Goal: Task Accomplishment & Management: Complete application form

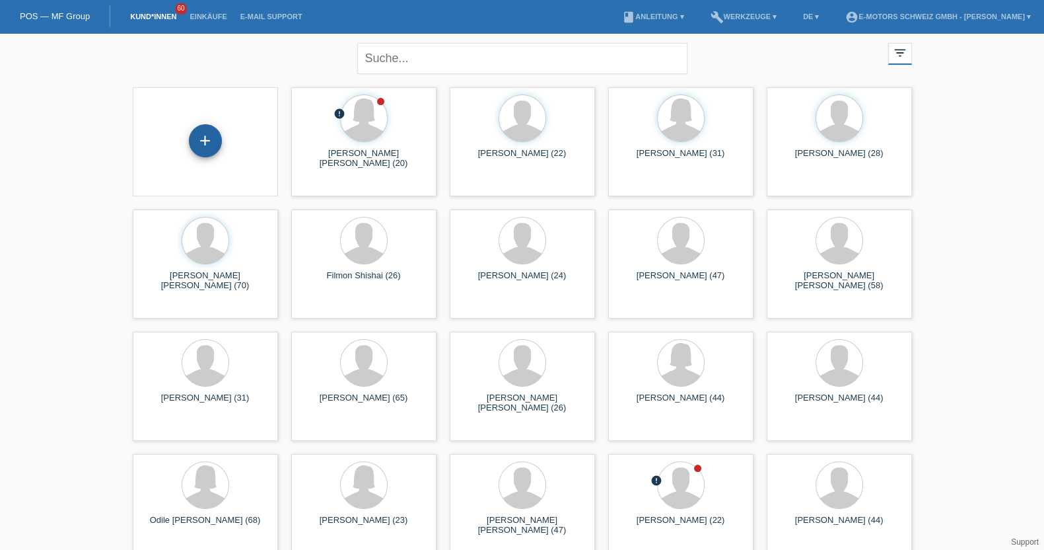
click at [201, 133] on div "+" at bounding box center [205, 140] width 33 height 33
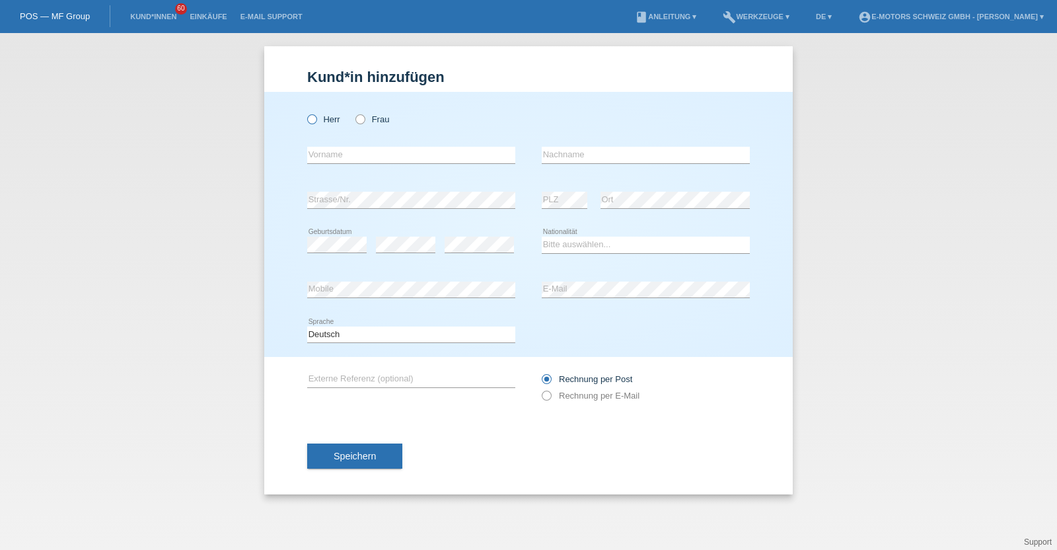
click at [305, 112] on icon at bounding box center [305, 112] width 0 height 0
click at [310, 117] on input "Herr" at bounding box center [311, 118] width 9 height 9
radio input "true"
click at [563, 239] on select "Bitte auswählen... Schweiz Deutschland Liechtenstein Österreich ------------ Af…" at bounding box center [646, 244] width 208 height 16
select select "DE"
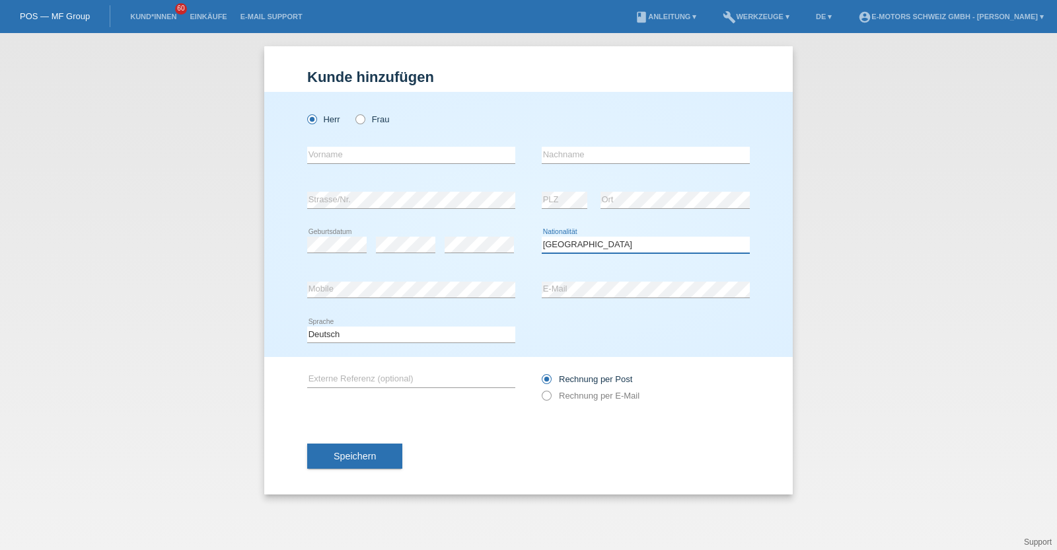
click at [542, 236] on select "Bitte auswählen... Schweiz Deutschland Liechtenstein Österreich ------------ Af…" at bounding box center [646, 244] width 208 height 16
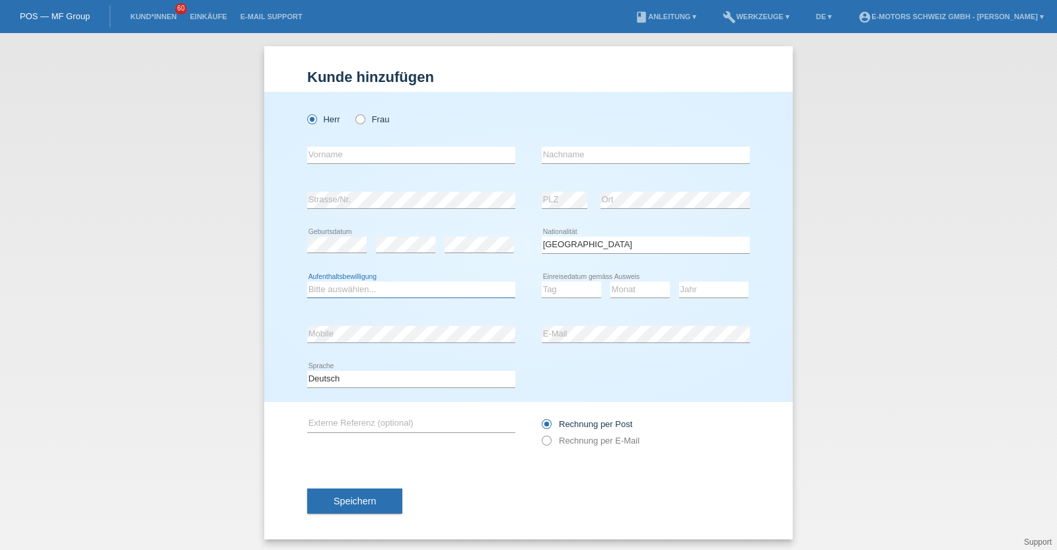
click at [363, 281] on select "Bitte auswählen... C B B - Flüchtlingsstatus Andere" at bounding box center [411, 289] width 208 height 16
select select "C"
click at [307, 281] on select "Bitte auswählen... C B B - Flüchtlingsstatus Andere" at bounding box center [411, 289] width 208 height 16
click at [489, 332] on div "error Mobile error E-Mail" at bounding box center [528, 334] width 443 height 45
click at [299, 334] on div "Herr Frau error Vorname error" at bounding box center [528, 247] width 528 height 310
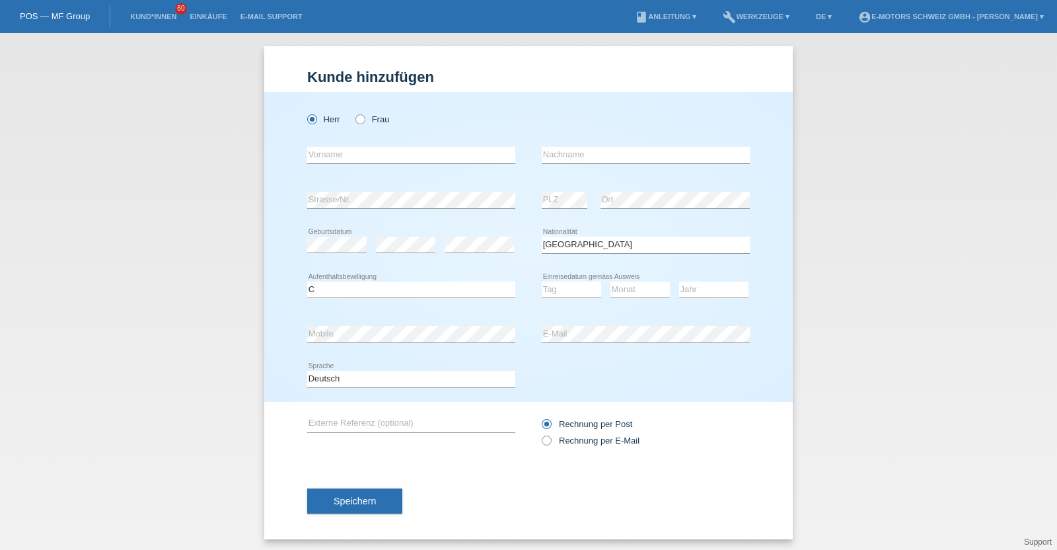
click at [560, 297] on icon at bounding box center [571, 297] width 59 height 1
click at [561, 290] on select "Tag 01 02 03 04 05 06 07 08 09 10 11" at bounding box center [571, 289] width 59 height 16
select select "03"
click at [542, 281] on select "Tag 01 02 03 04 05 06 07 08 09 10 11" at bounding box center [571, 289] width 59 height 16
click at [643, 287] on select "Monat 01 02 03 04 05 06 07 08 09 10 11" at bounding box center [639, 289] width 59 height 16
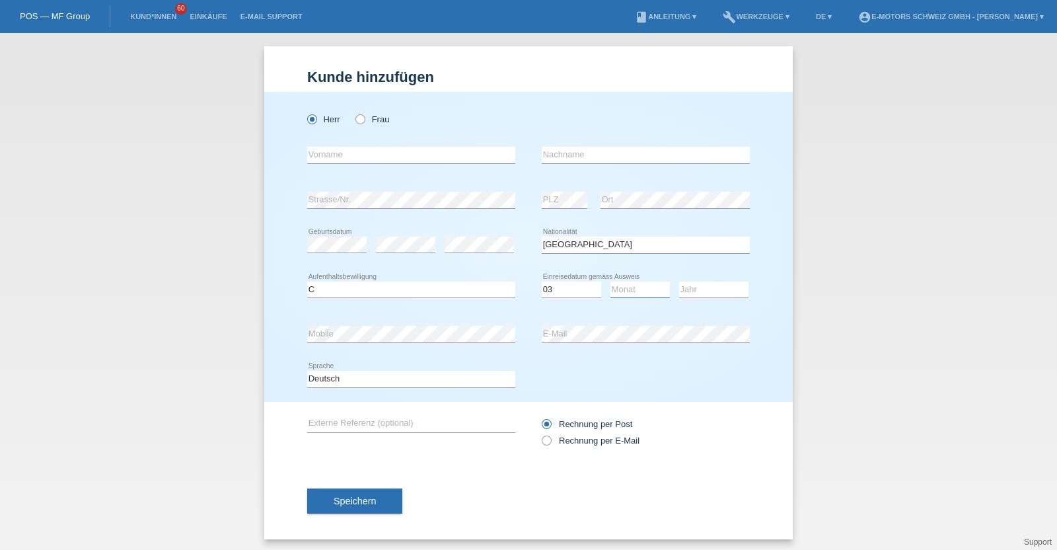
select select "11"
click at [610, 281] on select "Monat 01 02 03 04 05 06 07 08 09 10 11" at bounding box center [639, 289] width 59 height 16
click at [695, 290] on select "Jahr 2025 2024 2023 2022 2021 2020 2019 2018 2017 2016 2015 2014 2013 2012 2011…" at bounding box center [713, 289] width 69 height 16
select select "1998"
click at [679, 281] on select "Jahr 2025 2024 2023 2022 2021 2020 2019 2018 2017 2016 2015 2014 2013 2012 2011…" at bounding box center [713, 289] width 69 height 16
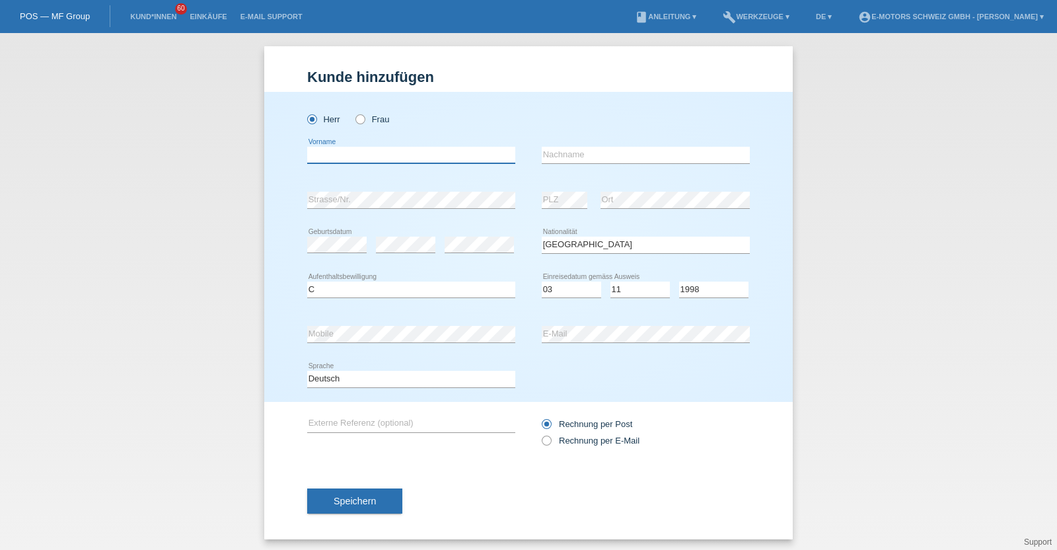
click at [386, 158] on input "text" at bounding box center [411, 155] width 208 height 17
type input "Andy Mario"
type input "Höhne"
click at [447, 522] on div "Speichern" at bounding box center [528, 500] width 443 height 77
click at [361, 503] on span "Speichern" at bounding box center [355, 500] width 42 height 11
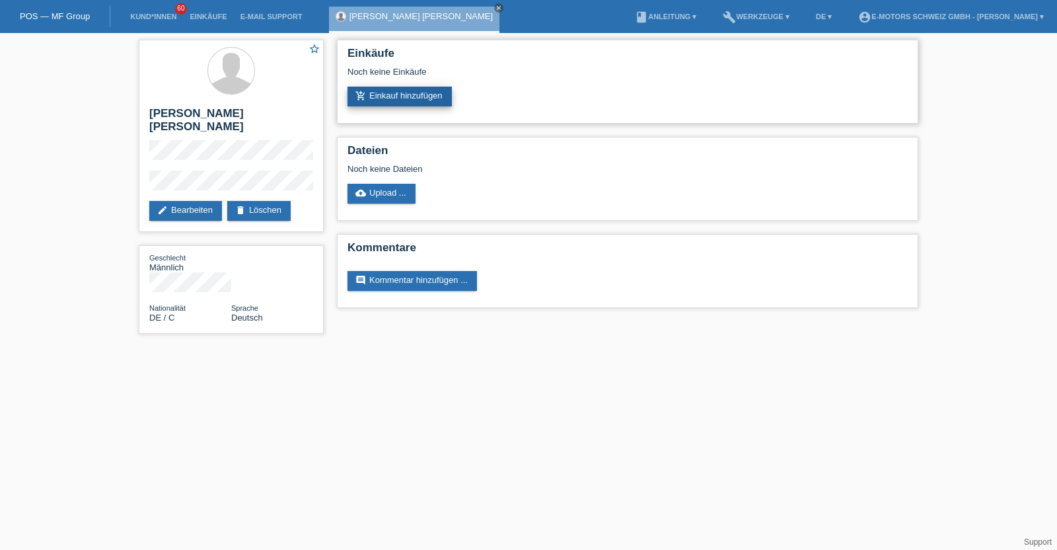
click at [396, 97] on link "add_shopping_cart Einkauf hinzufügen" at bounding box center [399, 97] width 104 height 20
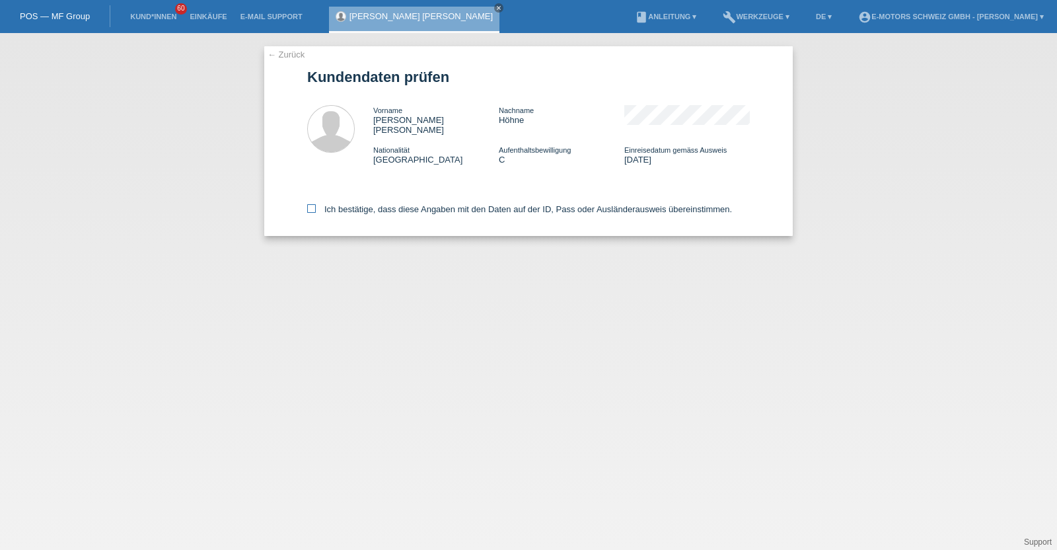
click at [394, 204] on label "Ich bestätige, dass diese Angaben mit den Daten auf der ID, Pass oder Ausländer…" at bounding box center [519, 209] width 425 height 10
click at [316, 204] on input "Ich bestätige, dass diese Angaben mit den Daten auf der ID, Pass oder Ausländer…" at bounding box center [311, 208] width 9 height 9
checkbox input "true"
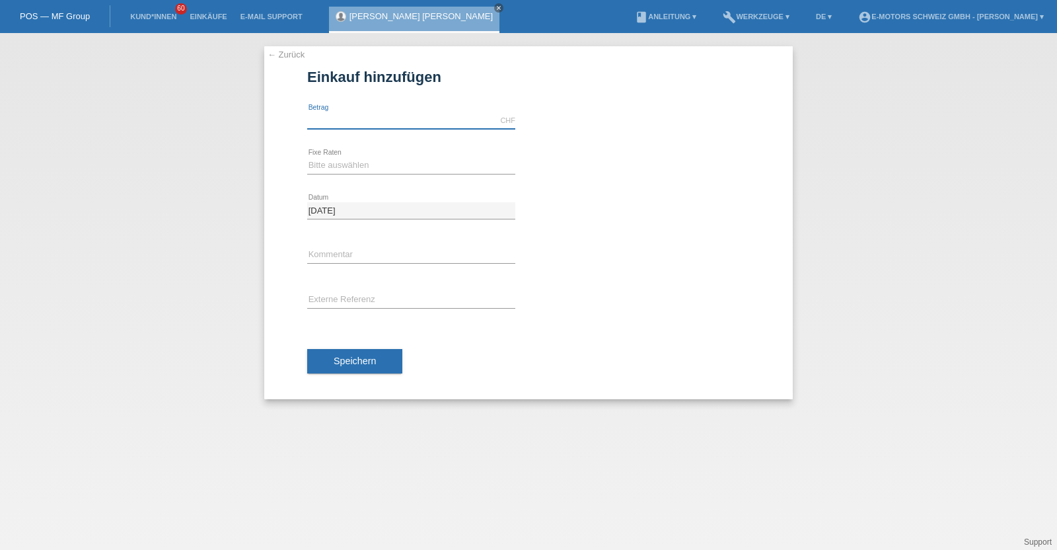
click at [344, 118] on input "text" at bounding box center [411, 120] width 208 height 17
type input "3790.00"
click at [363, 165] on select "Bitte auswählen 12 Raten 24 Raten 36 Raten 48 Raten" at bounding box center [411, 165] width 208 height 16
select select "214"
click at [307, 157] on select "Bitte auswählen 12 Raten 24 Raten 36 Raten 48 Raten" at bounding box center [411, 165] width 208 height 16
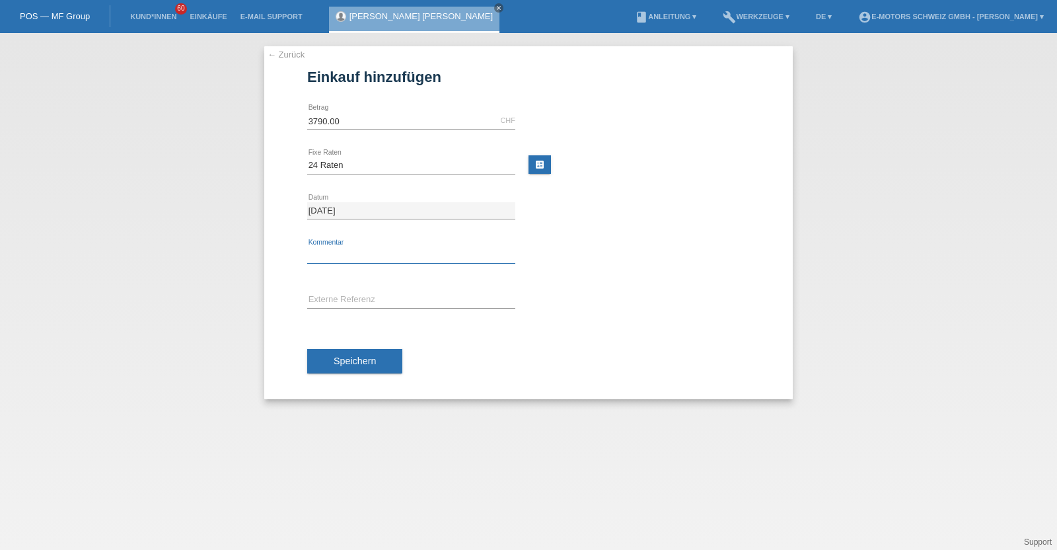
click at [359, 248] on input "text" at bounding box center [411, 255] width 208 height 17
type input "KENAN"
click at [355, 360] on span "Speichern" at bounding box center [355, 360] width 42 height 11
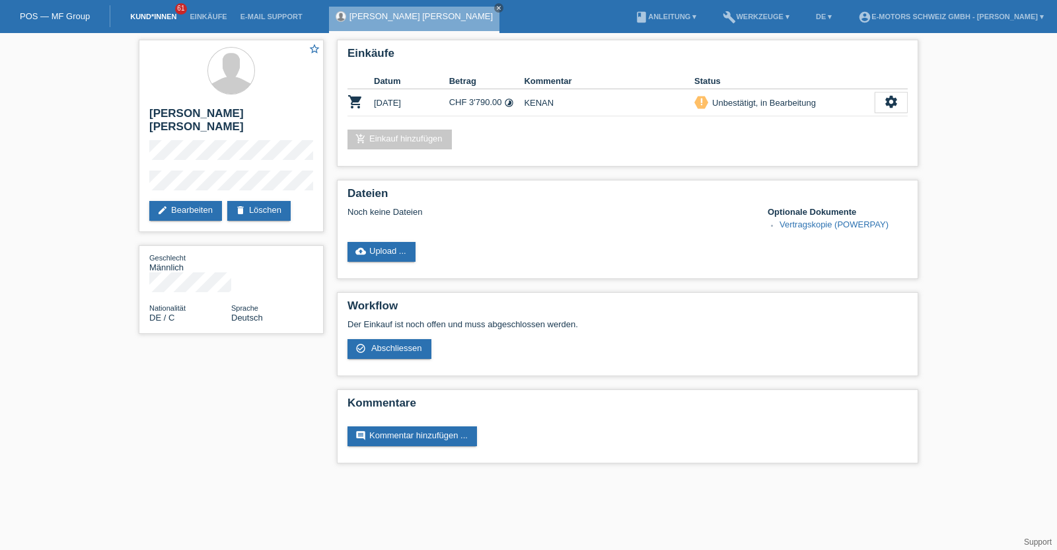
click at [137, 16] on link "Kund*innen" at bounding box center [153, 17] width 59 height 8
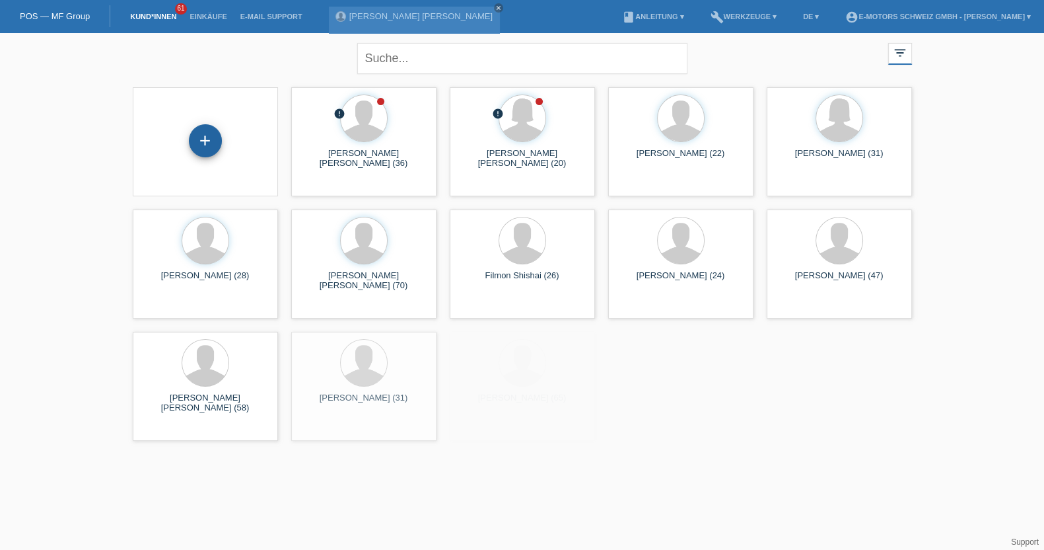
click at [221, 147] on div "+" at bounding box center [205, 141] width 124 height 35
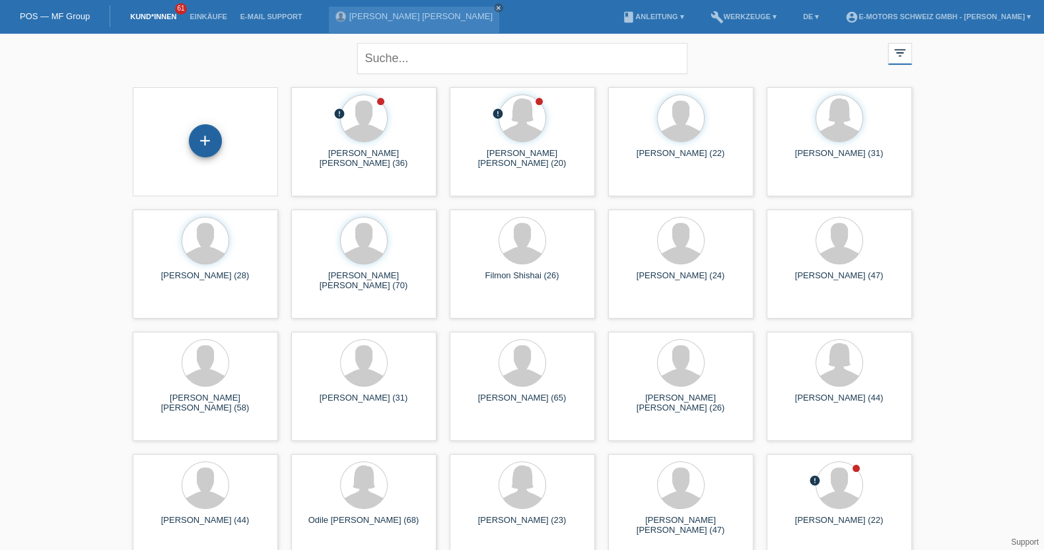
click at [215, 145] on div "+" at bounding box center [206, 140] width 32 height 22
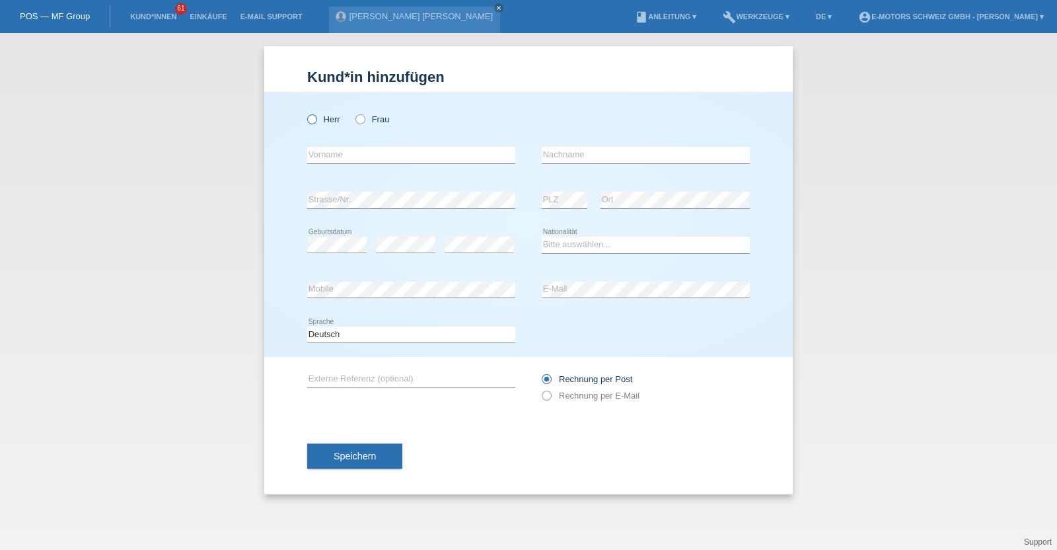
click at [320, 118] on label "Herr" at bounding box center [323, 119] width 33 height 10
click at [316, 118] on input "Herr" at bounding box center [311, 118] width 9 height 9
radio input "true"
click at [577, 246] on select "Bitte auswählen... [GEOGRAPHIC_DATA] [GEOGRAPHIC_DATA] [GEOGRAPHIC_DATA] [GEOGR…" at bounding box center [646, 244] width 208 height 16
select select "TH"
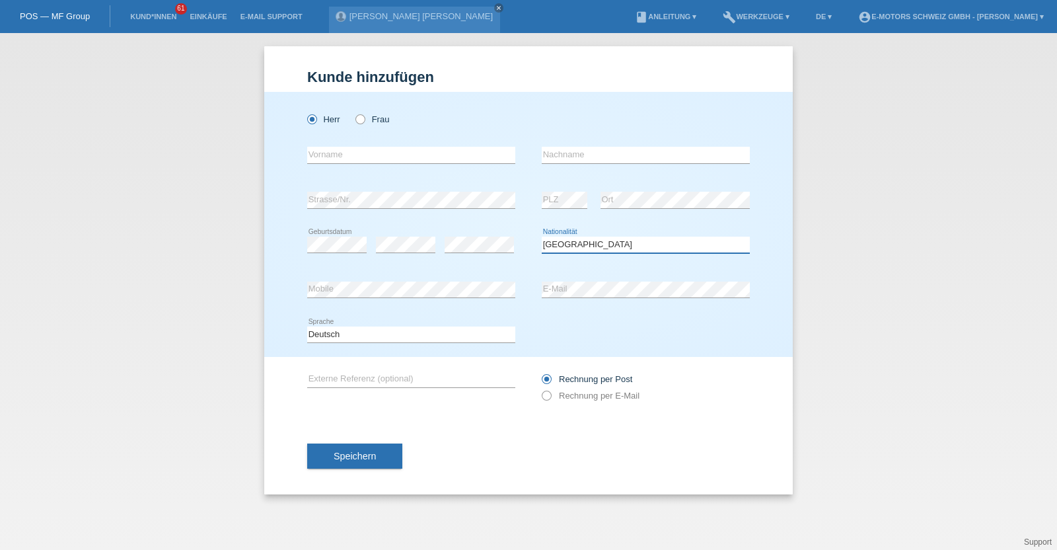
click at [542, 236] on select "Bitte auswählen... [GEOGRAPHIC_DATA] [GEOGRAPHIC_DATA] [GEOGRAPHIC_DATA] [GEOGR…" at bounding box center [646, 244] width 208 height 16
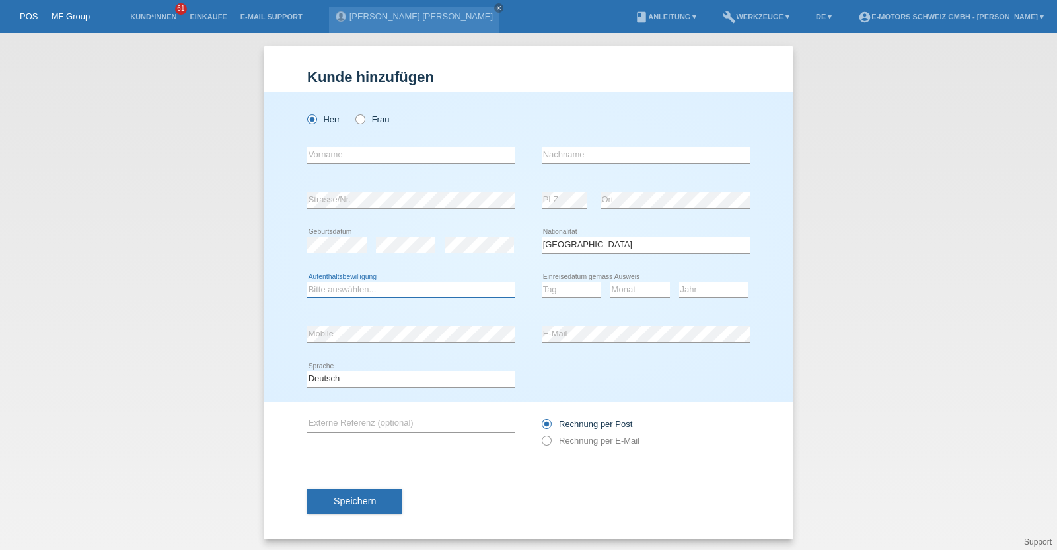
click at [378, 283] on select "Bitte auswählen... C B B - Flüchtlingsstatus Andere" at bounding box center [411, 289] width 208 height 16
select select "C"
click at [307, 281] on select "Bitte auswählen... C B B - Flüchtlingsstatus Andere" at bounding box center [411, 289] width 208 height 16
click at [402, 153] on input "text" at bounding box center [411, 155] width 208 height 17
type input "[PERSON_NAME]"
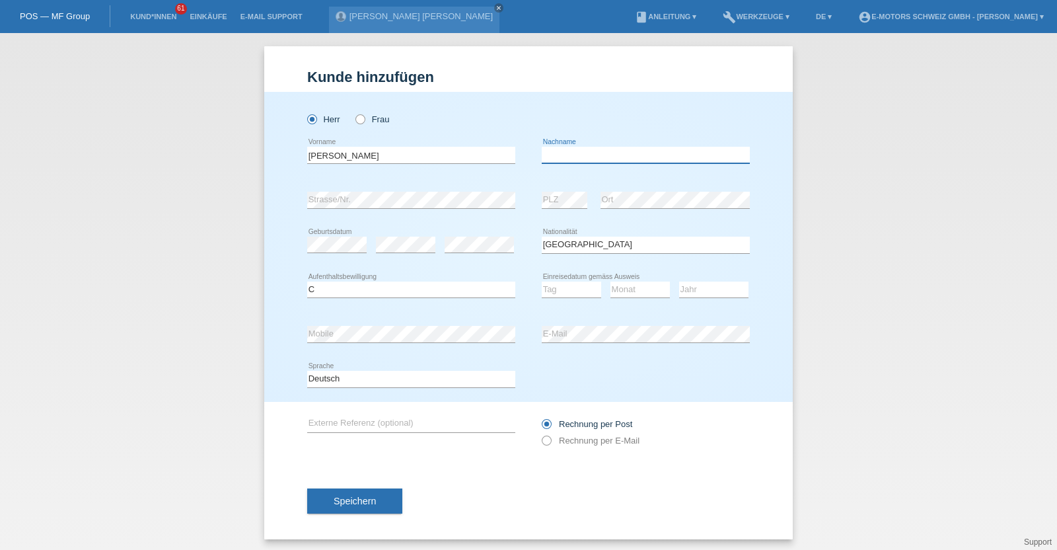
paste input "Llulleci"
type input "Llulleci"
click at [472, 328] on div "error Mobile error E-Mail" at bounding box center [528, 334] width 443 height 45
click at [264, 341] on div "[PERSON_NAME] Frau [PERSON_NAME] error Vorname" at bounding box center [528, 247] width 528 height 310
click at [571, 285] on select "Tag 01 02 03 04 05 06 07 08 09 10 11" at bounding box center [571, 289] width 59 height 16
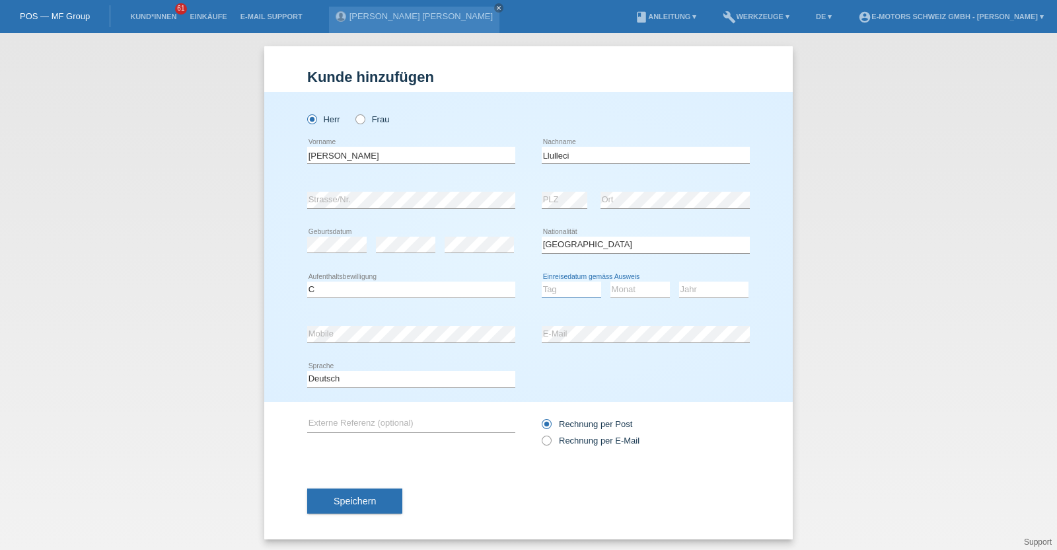
select select "02"
click at [542, 281] on select "Tag 01 02 03 04 05 06 07 08 09 10 11" at bounding box center [571, 289] width 59 height 16
click at [622, 290] on select "Monat 01 02 03 04 05 06 07 08 09 10 11" at bounding box center [639, 289] width 59 height 16
select select "02"
click at [610, 281] on select "Monat 01 02 03 04 05 06 07 08 09 10 11" at bounding box center [639, 289] width 59 height 16
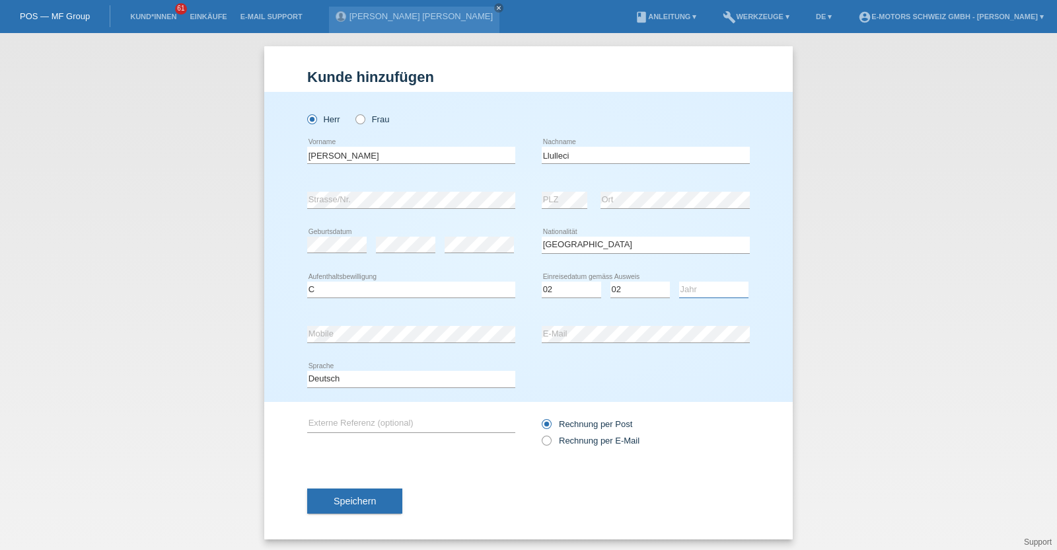
click at [707, 283] on select "Jahr 2025 2024 2023 2022 2021 2020 2019 2018 2017 2016 2015 2014 2013 2012 2011…" at bounding box center [713, 289] width 69 height 16
select select "2005"
click at [679, 281] on select "Jahr 2025 2024 2023 2022 2021 2020 2019 2018 2017 2016 2015 2014 2013 2012 2011…" at bounding box center [713, 289] width 69 height 16
click at [360, 495] on span "Speichern" at bounding box center [355, 500] width 42 height 11
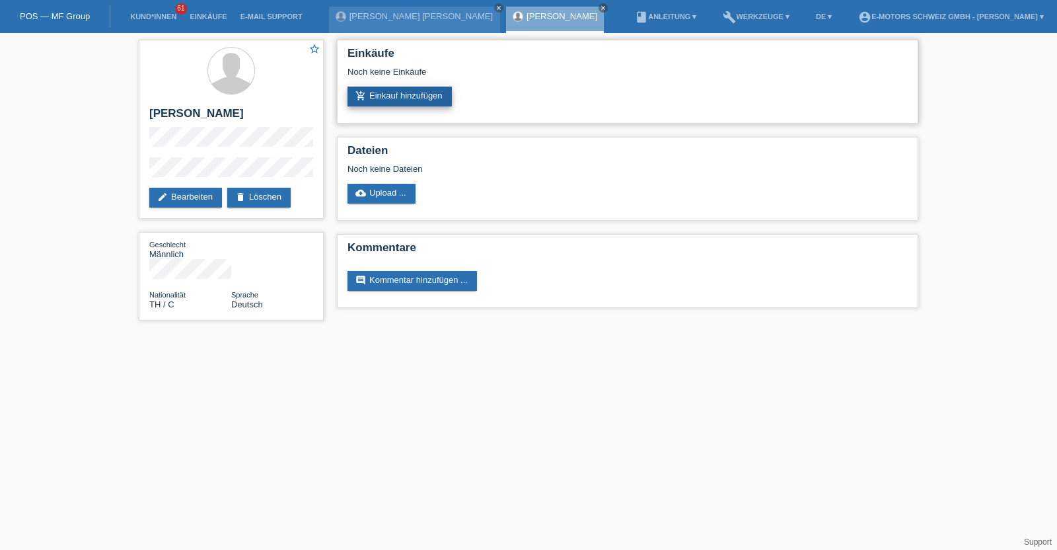
click at [403, 99] on link "add_shopping_cart Einkauf hinzufügen" at bounding box center [399, 97] width 104 height 20
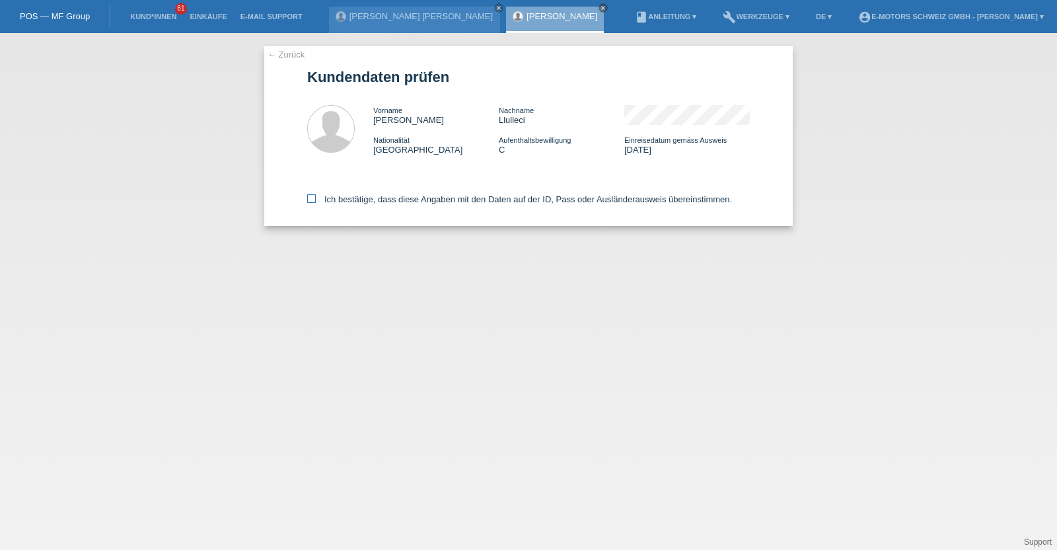
click at [396, 194] on label "Ich bestätige, dass diese Angaben mit den Daten auf der ID, Pass oder Ausländer…" at bounding box center [519, 199] width 425 height 10
click at [316, 194] on input "Ich bestätige, dass diese Angaben mit den Daten auf der ID, Pass oder Ausländer…" at bounding box center [311, 198] width 9 height 9
checkbox input "true"
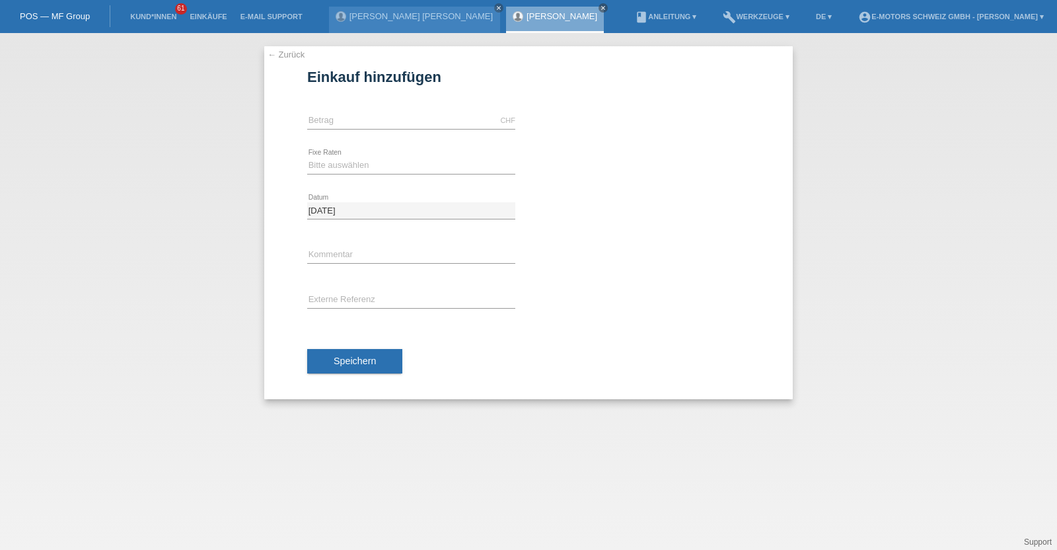
click at [417, 129] on icon at bounding box center [411, 129] width 208 height 1
click at [416, 124] on input "text" at bounding box center [411, 120] width 208 height 17
type input "9000.00"
click at [392, 170] on select "Bitte auswählen 12 Raten 24 Raten 36 Raten 48 Raten" at bounding box center [411, 165] width 208 height 16
select select "214"
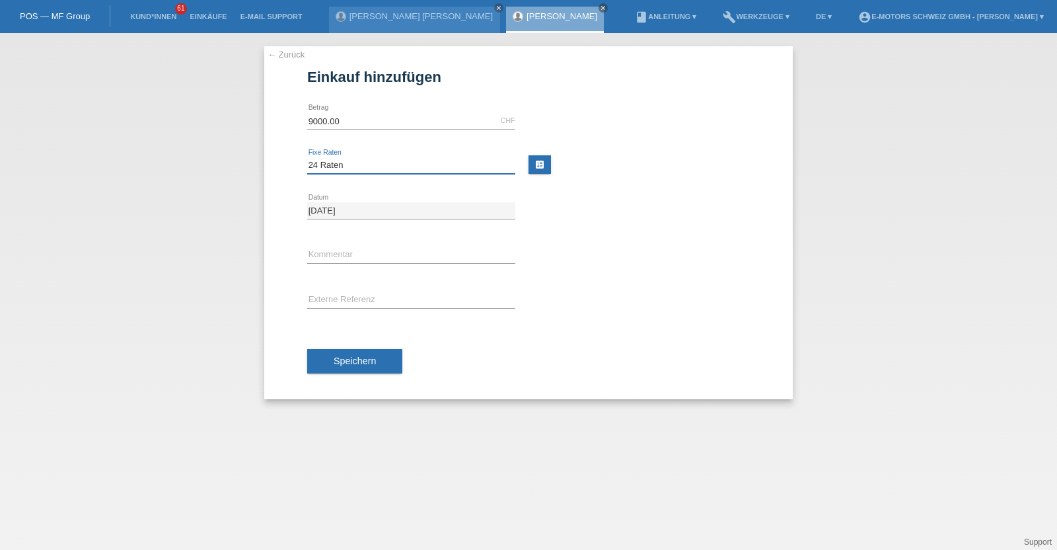
click at [307, 157] on select "Bitte auswählen 12 Raten 24 Raten 36 Raten 48 Raten" at bounding box center [411, 165] width 208 height 16
click at [355, 355] on span "Speichern" at bounding box center [355, 360] width 42 height 11
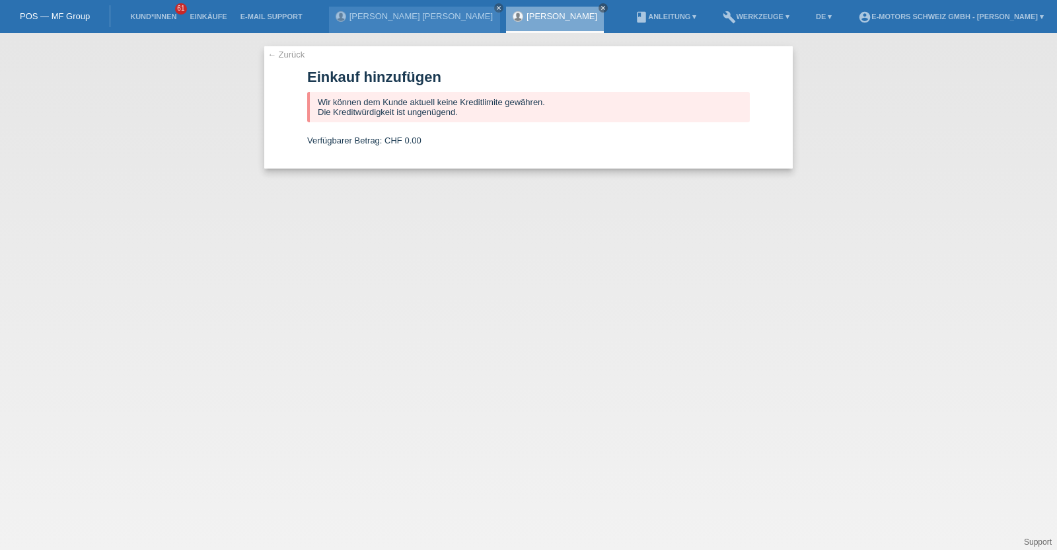
click at [506, 23] on div "Alexander Llulleci close" at bounding box center [555, 20] width 98 height 26
click at [526, 16] on link "[PERSON_NAME]" at bounding box center [561, 16] width 71 height 10
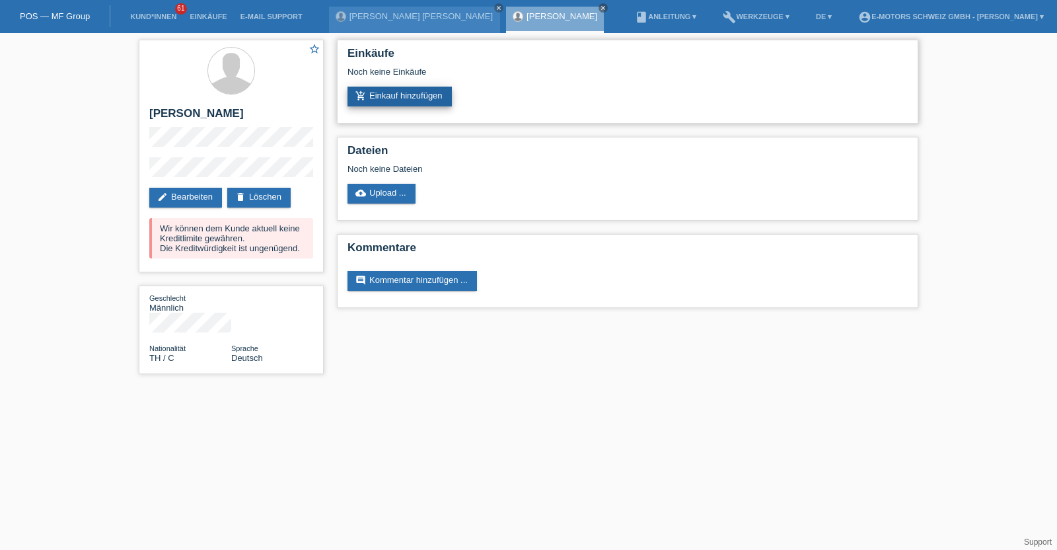
click at [415, 94] on link "add_shopping_cart Einkauf hinzufügen" at bounding box center [399, 97] width 104 height 20
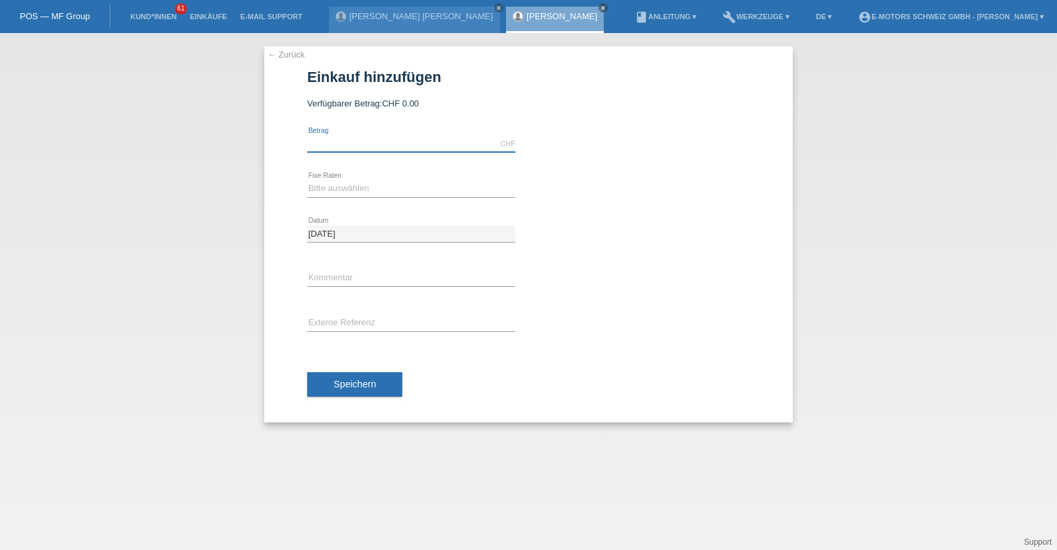
click at [392, 150] on input "text" at bounding box center [411, 143] width 208 height 17
type input "3790.00"
click at [390, 183] on select "Bitte auswählen 12 Raten 24 Raten 36 Raten 48 Raten" at bounding box center [411, 188] width 208 height 16
select select "214"
click at [307, 180] on select "Bitte auswählen 12 Raten 24 Raten 36 Raten 48 Raten" at bounding box center [411, 188] width 208 height 16
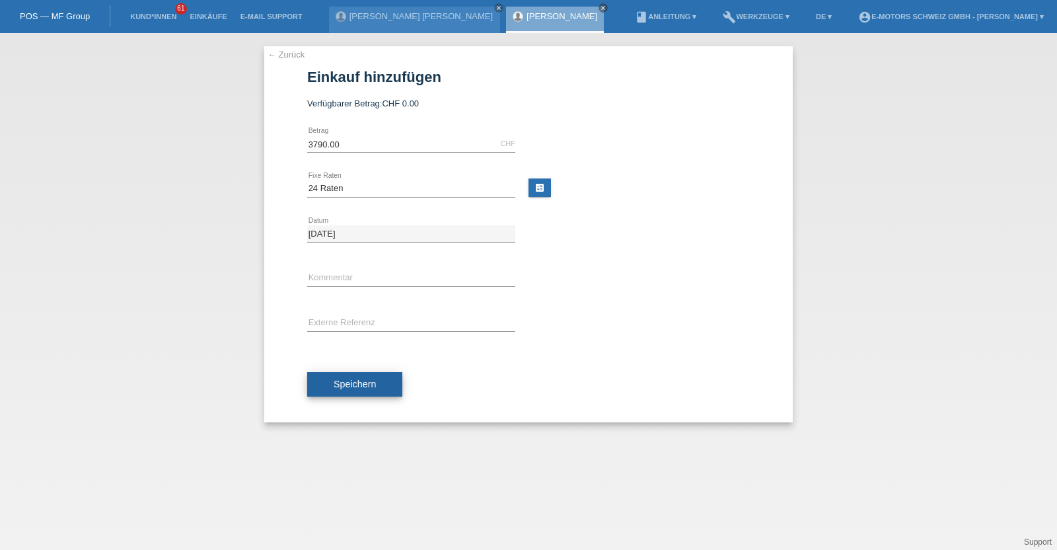
click at [363, 385] on span "Speichern" at bounding box center [355, 383] width 42 height 11
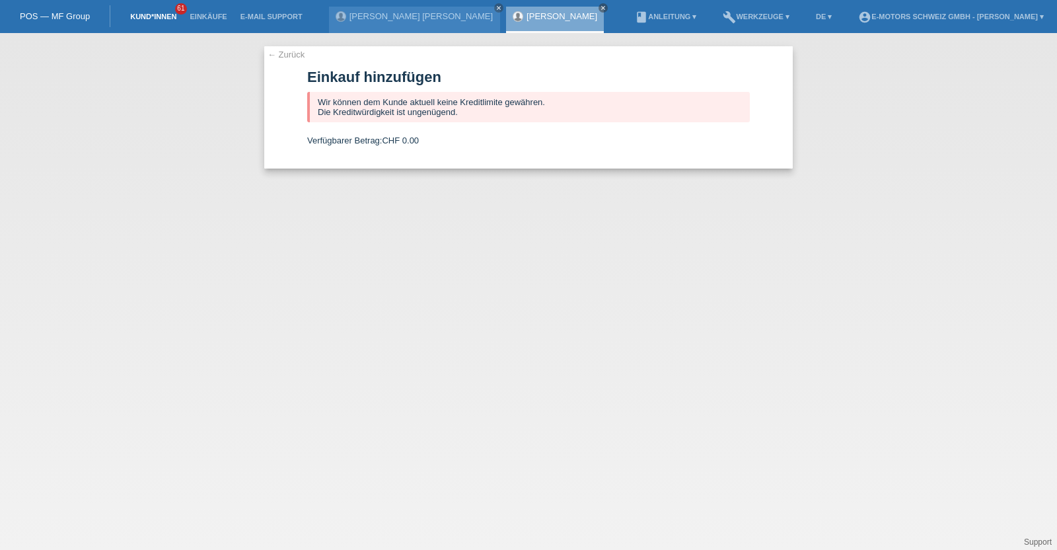
click at [145, 15] on link "Kund*innen" at bounding box center [153, 17] width 59 height 8
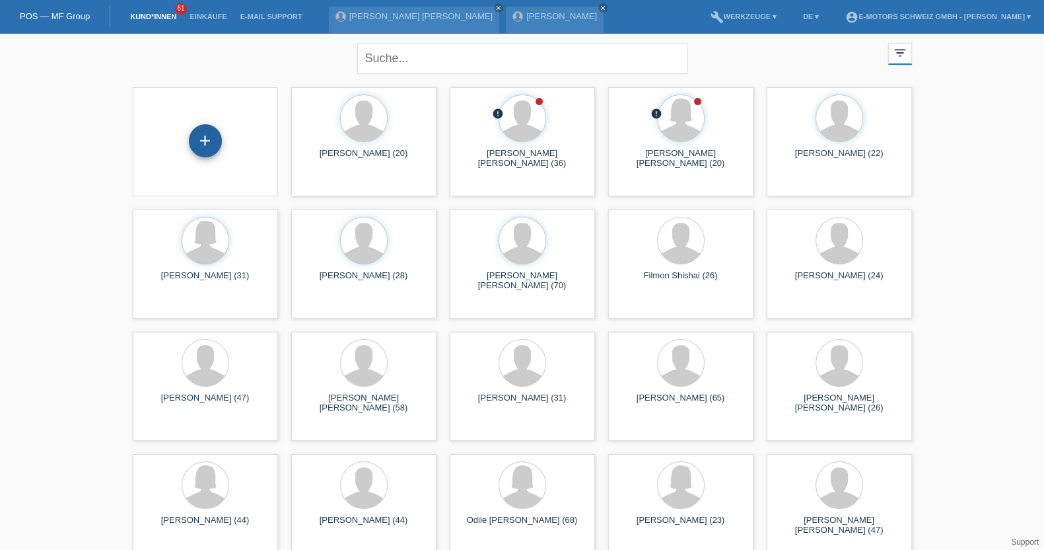
click at [202, 127] on div "+" at bounding box center [205, 140] width 33 height 33
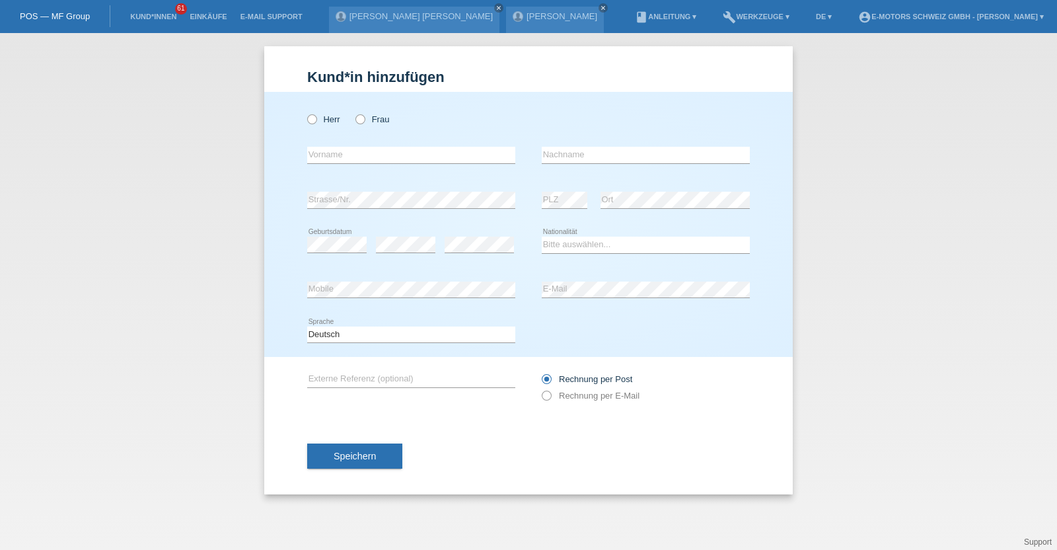
click at [318, 114] on div "Herr Frau" at bounding box center [411, 119] width 208 height 27
click at [305, 112] on icon at bounding box center [305, 112] width 0 height 0
click at [314, 116] on input "Herr" at bounding box center [311, 118] width 9 height 9
radio input "true"
click at [334, 152] on input "text" at bounding box center [411, 155] width 208 height 17
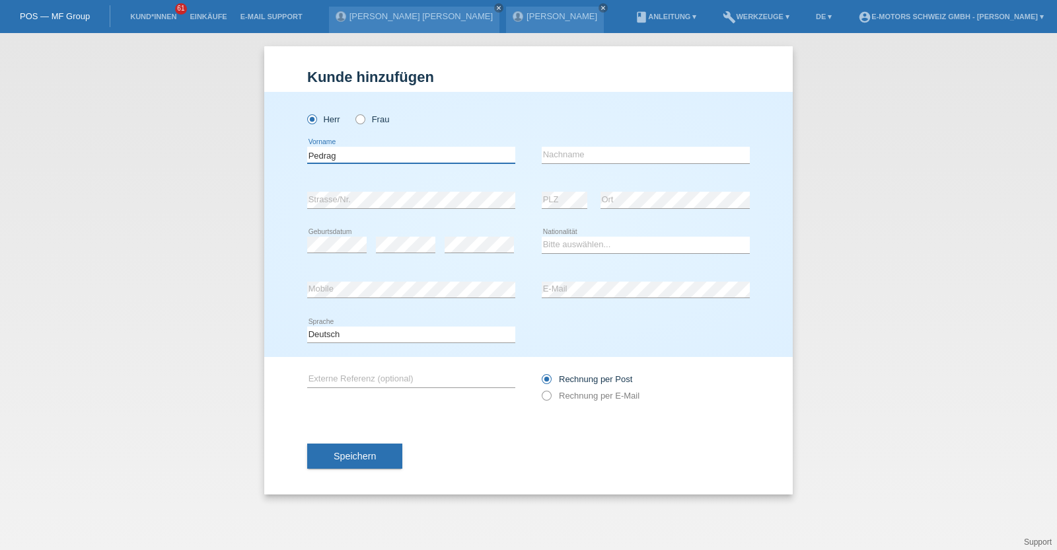
type input "Pedrag"
paste input "Marijanovic"
click at [557, 157] on input "Marijanovic" at bounding box center [646, 155] width 208 height 17
type input "Marjanovic"
click at [537, 319] on div "Deutsch Français Italiano English error Sprache" at bounding box center [528, 334] width 443 height 45
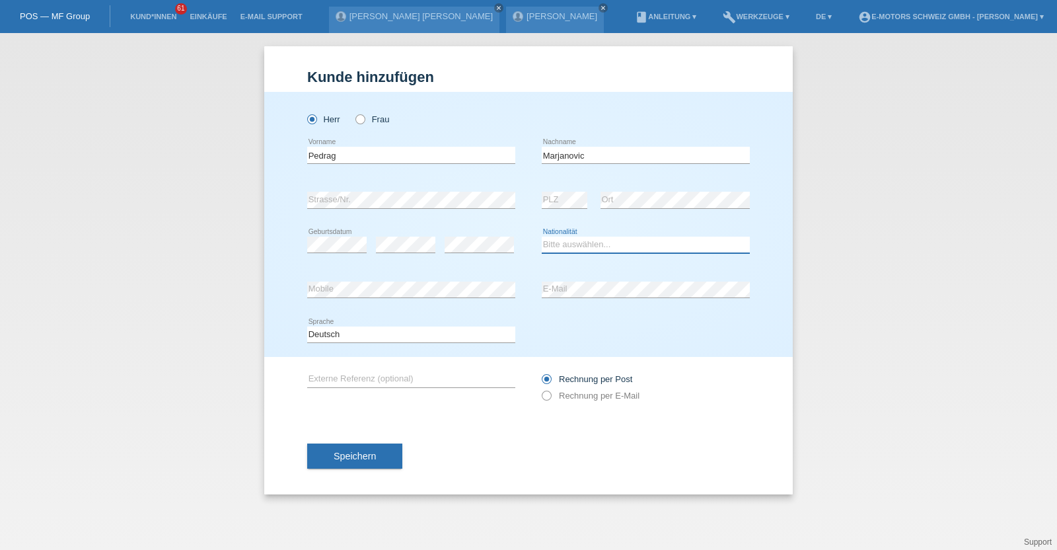
click at [632, 238] on select "Bitte auswählen... Schweiz Deutschland Liechtenstein Österreich ------------ Af…" at bounding box center [646, 244] width 208 height 16
select select "CH"
click at [542, 236] on select "Bitte auswählen... Schweiz Deutschland Liechtenstein Österreich ------------ Af…" at bounding box center [646, 244] width 208 height 16
click at [326, 231] on div "error Geburtsdatum" at bounding box center [336, 245] width 59 height 45
click at [423, 297] on div "error Mobile error E-Mail" at bounding box center [528, 289] width 443 height 45
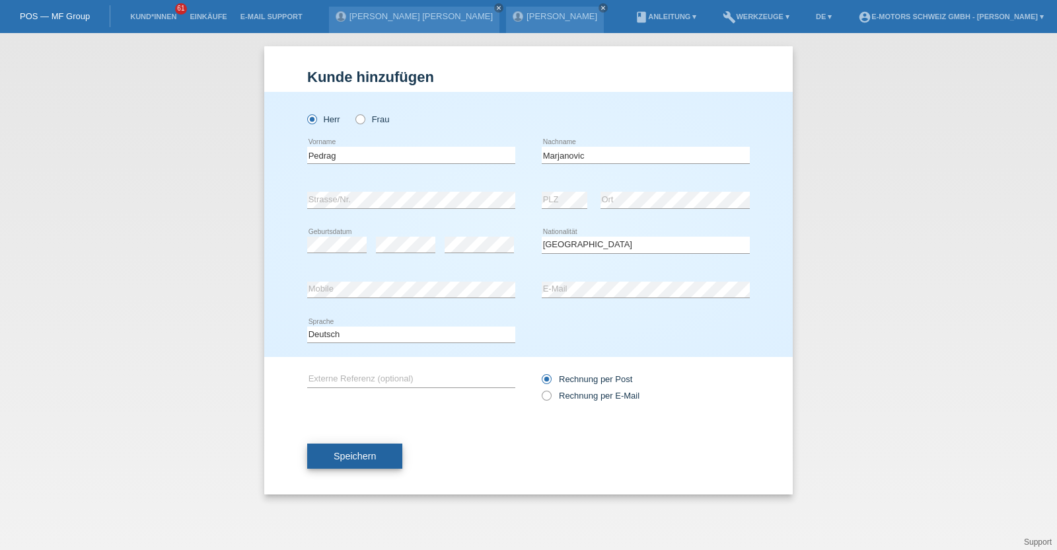
click at [373, 466] on button "Speichern" at bounding box center [354, 455] width 95 height 25
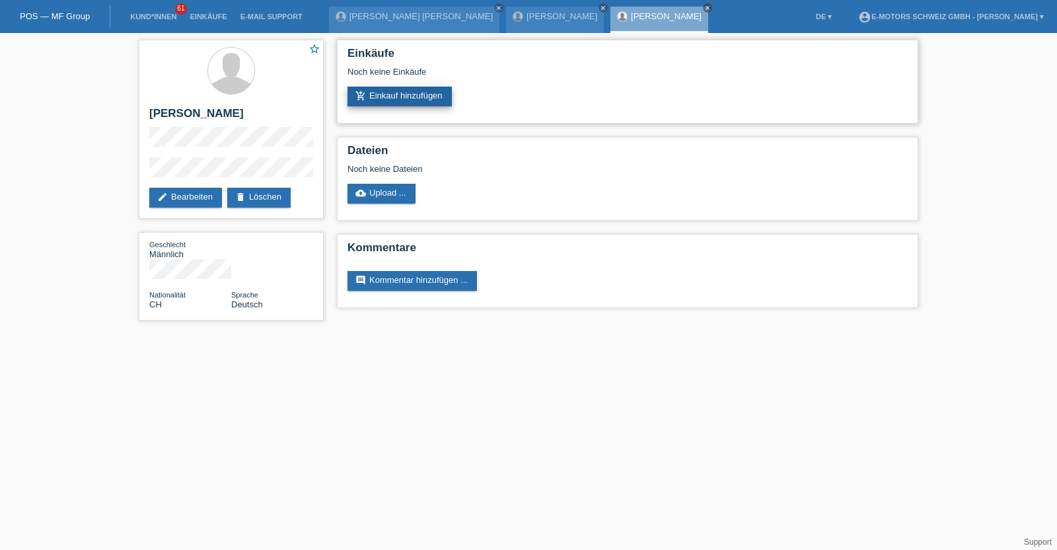
click at [406, 90] on link "add_shopping_cart Einkauf hinzufügen" at bounding box center [399, 97] width 104 height 20
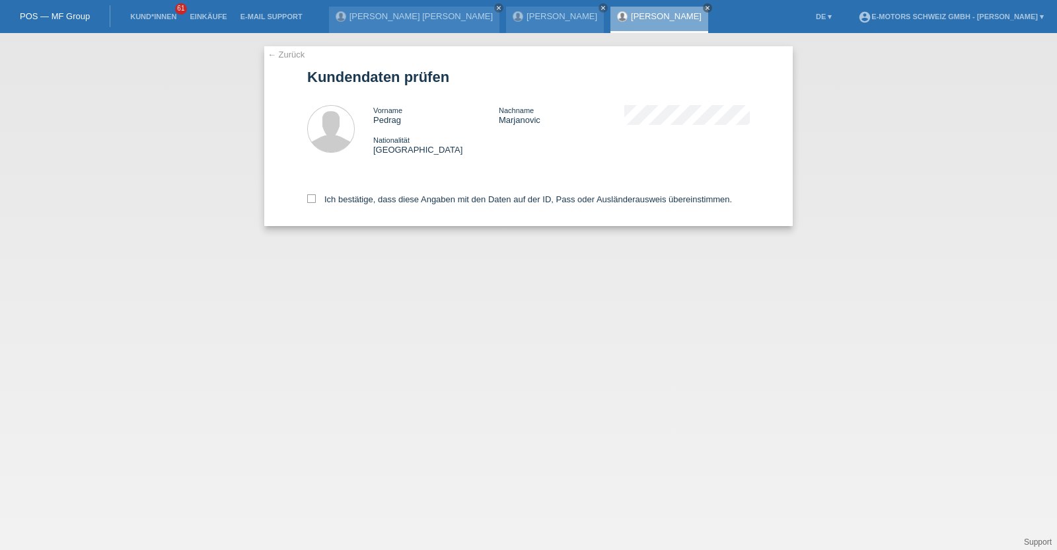
click at [406, 192] on div "Ich bestätige, dass diese Angaben mit den Daten auf der ID, Pass oder Ausländer…" at bounding box center [528, 197] width 443 height 58
click at [408, 202] on label "Ich bestätige, dass diese Angaben mit den Daten auf der ID, Pass oder Ausländer…" at bounding box center [519, 199] width 425 height 10
click at [316, 202] on input "Ich bestätige, dass diese Angaben mit den Daten auf der ID, Pass oder Ausländer…" at bounding box center [311, 198] width 9 height 9
checkbox input "true"
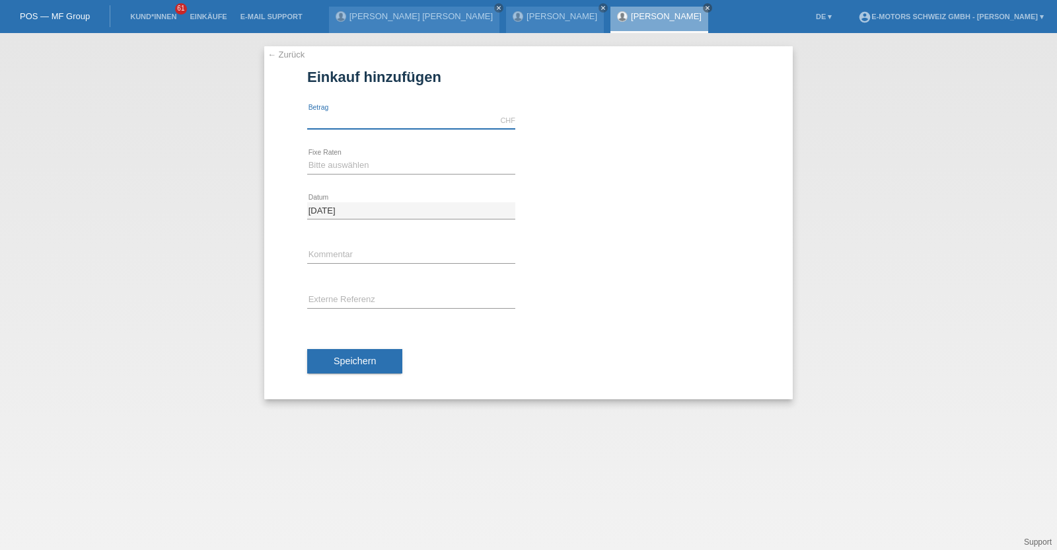
click at [384, 116] on input "text" at bounding box center [411, 120] width 208 height 17
type input "3790.00"
click at [339, 172] on select "Bitte auswählen 12 Raten 24 Raten 36 Raten 48 Raten" at bounding box center [411, 165] width 208 height 16
select select "214"
click at [307, 157] on select "Bitte auswählen 12 Raten 24 Raten 36 Raten 48 Raten" at bounding box center [411, 165] width 208 height 16
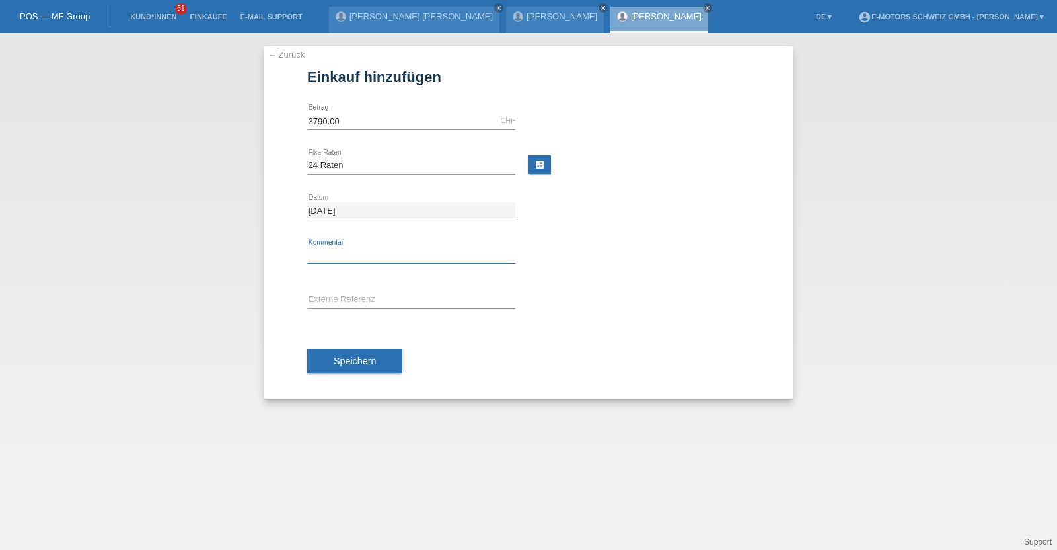
click at [346, 256] on input "text" at bounding box center [411, 255] width 208 height 17
type input "KENAN"
drag, startPoint x: 372, startPoint y: 355, endPoint x: 351, endPoint y: 361, distance: 22.1
click at [351, 361] on span "Speichern" at bounding box center [355, 360] width 42 height 11
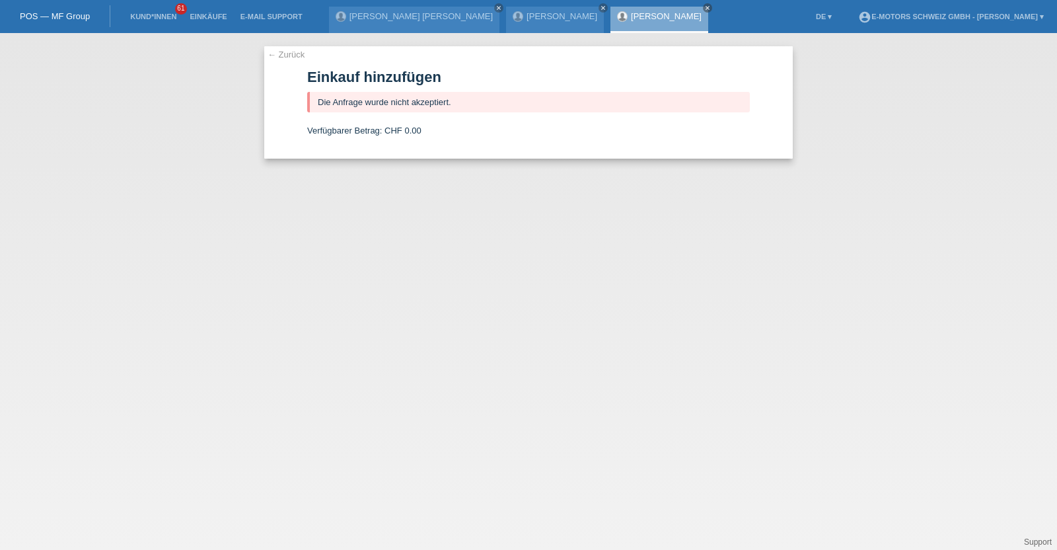
click at [631, 15] on link "[PERSON_NAME]" at bounding box center [666, 16] width 71 height 10
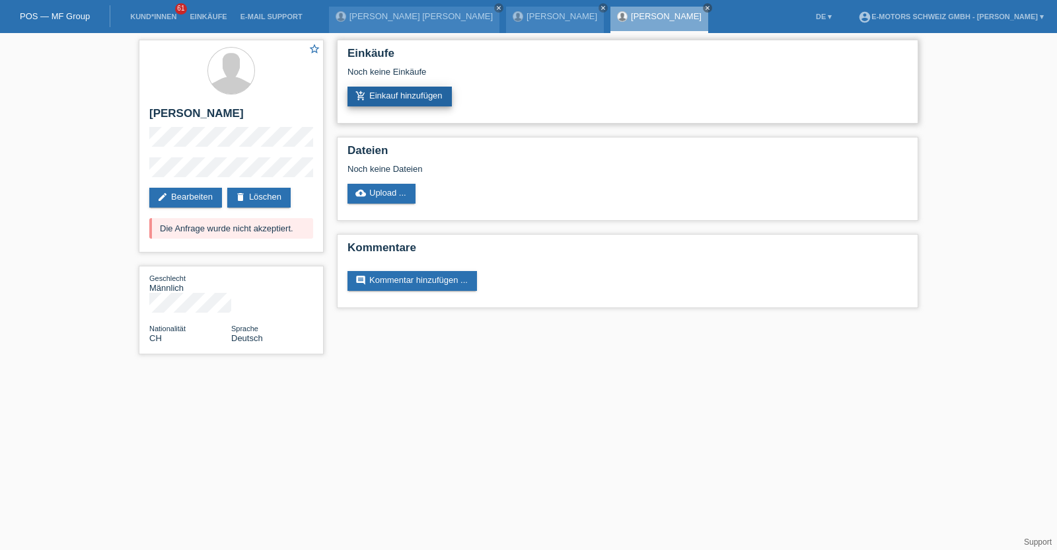
click at [413, 98] on link "add_shopping_cart Einkauf hinzufügen" at bounding box center [399, 97] width 104 height 20
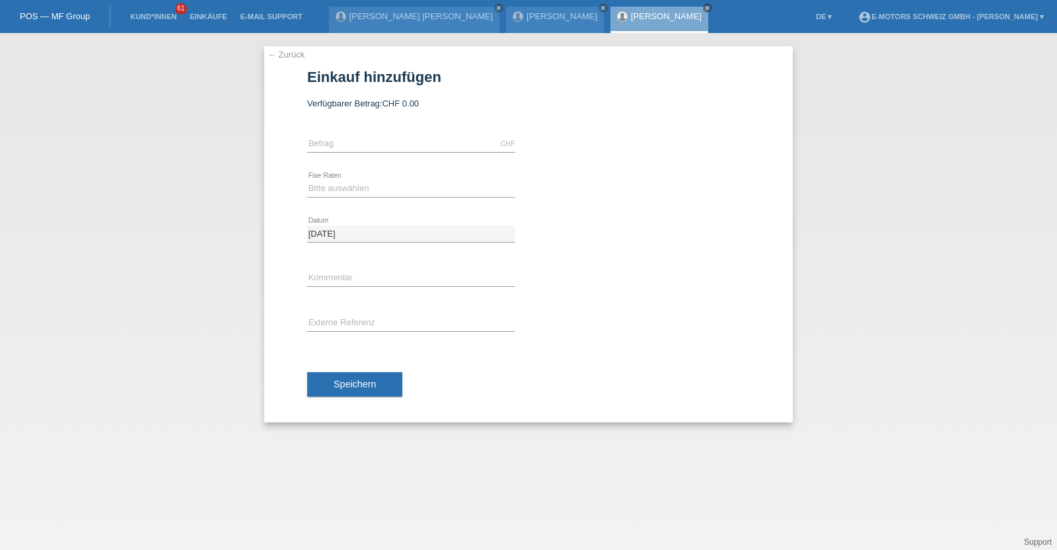
click at [413, 131] on div "CHF error [GEOGRAPHIC_DATA]" at bounding box center [411, 144] width 208 height 45
click at [413, 140] on input "text" at bounding box center [411, 143] width 208 height 17
type input "2890.00"
click at [376, 190] on select "Bitte auswählen 12 Raten 24 Raten 36 Raten 48 Raten" at bounding box center [411, 188] width 208 height 16
select select "214"
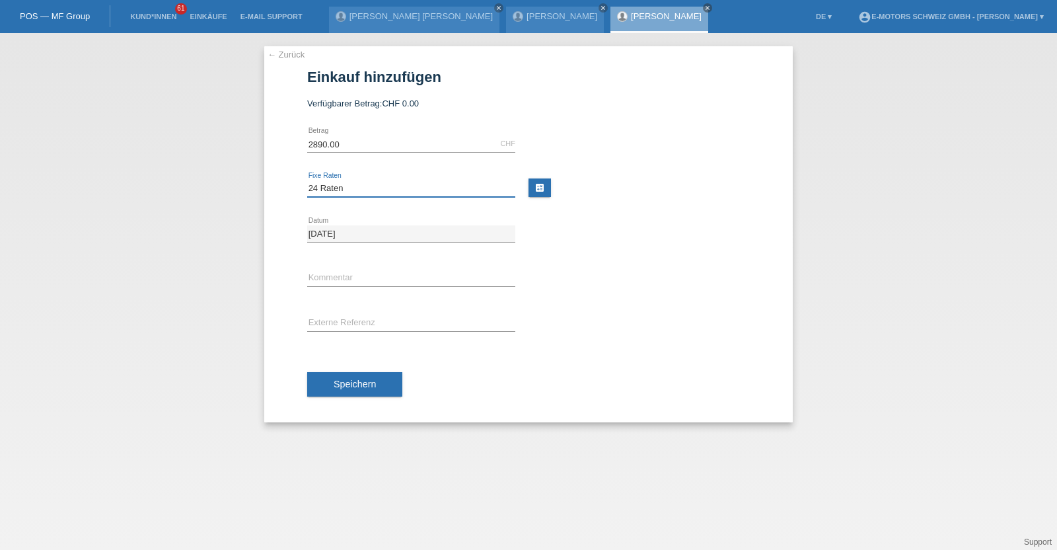
click at [307, 180] on select "Bitte auswählen 12 Raten 24 Raten 36 Raten 48 Raten" at bounding box center [411, 188] width 208 height 16
click at [374, 374] on button "Speichern" at bounding box center [354, 384] width 95 height 25
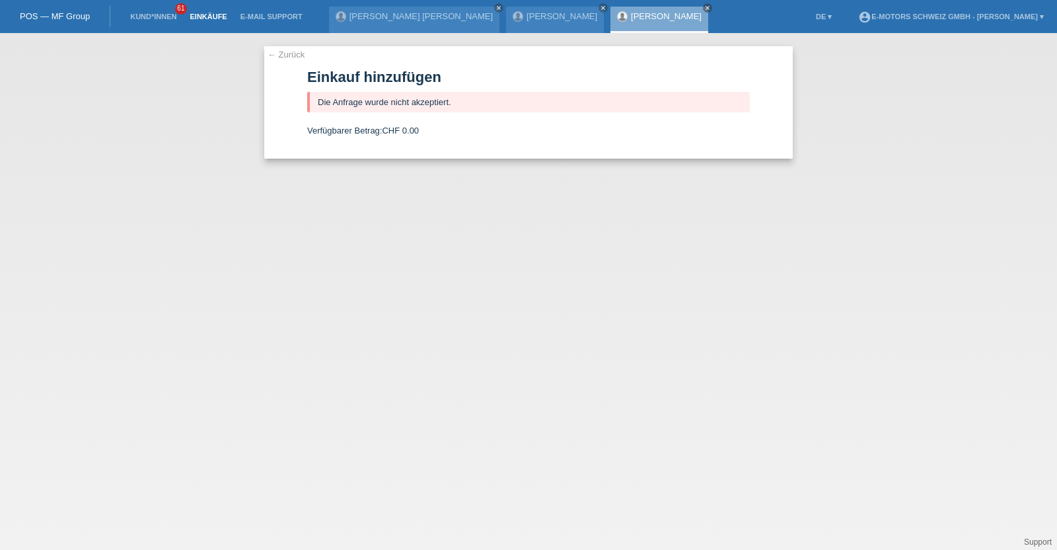
click at [192, 16] on link "Einkäufe" at bounding box center [208, 17] width 50 height 8
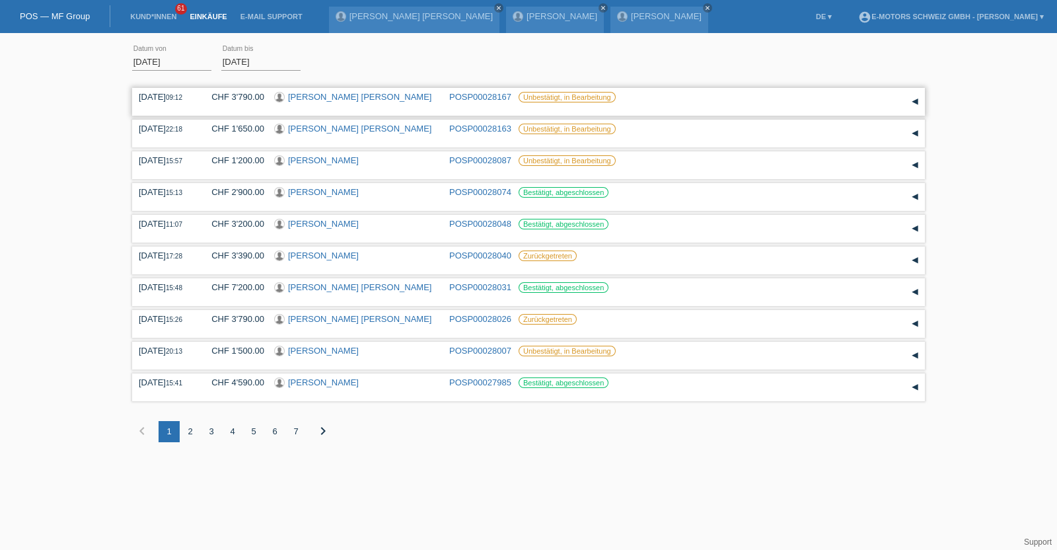
click at [317, 93] on link "[PERSON_NAME] [PERSON_NAME]" at bounding box center [359, 97] width 143 height 10
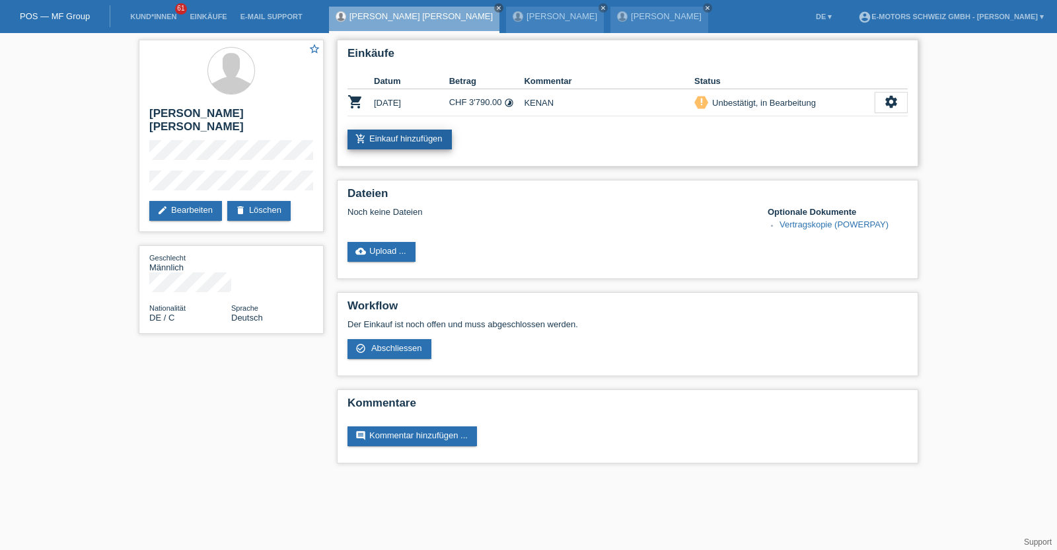
click at [382, 137] on link "add_shopping_cart Einkauf hinzufügen" at bounding box center [399, 139] width 104 height 20
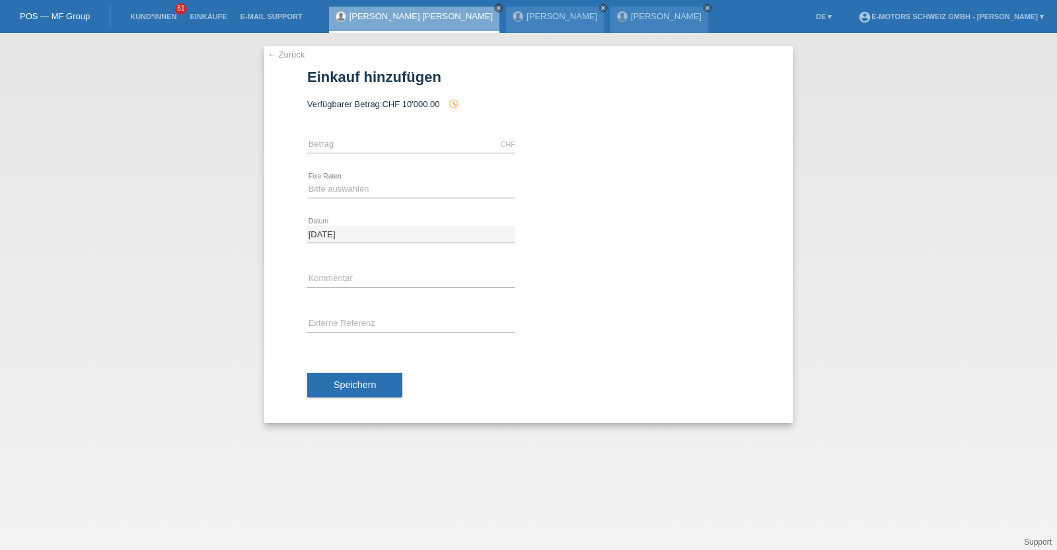
click at [379, 14] on link "[PERSON_NAME] [PERSON_NAME]" at bounding box center [420, 16] width 143 height 10
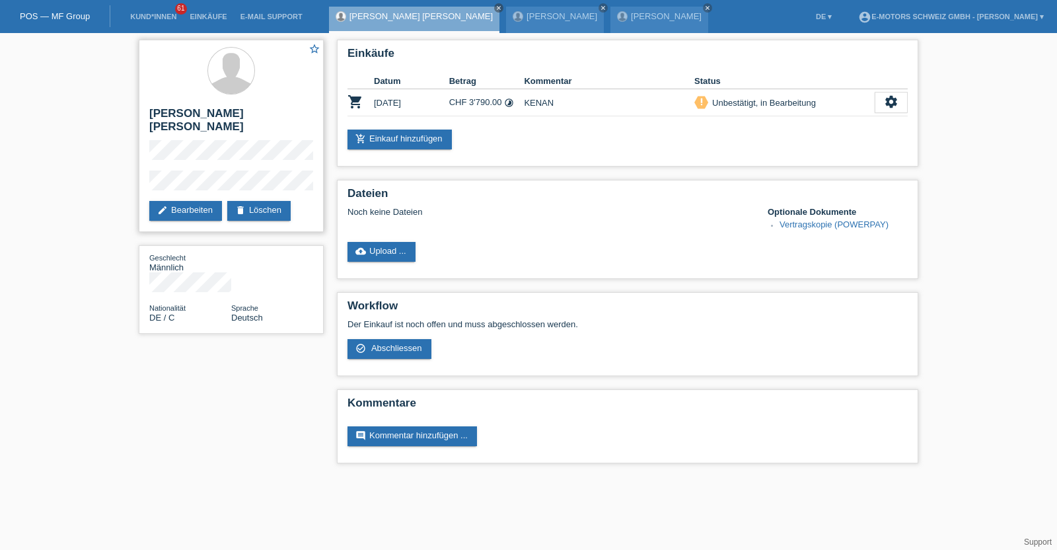
click at [222, 164] on div "star_border [PERSON_NAME] [PERSON_NAME] edit Bearbeiten delete Löschen" at bounding box center [231, 136] width 185 height 192
